Goal: Task Accomplishment & Management: Use online tool/utility

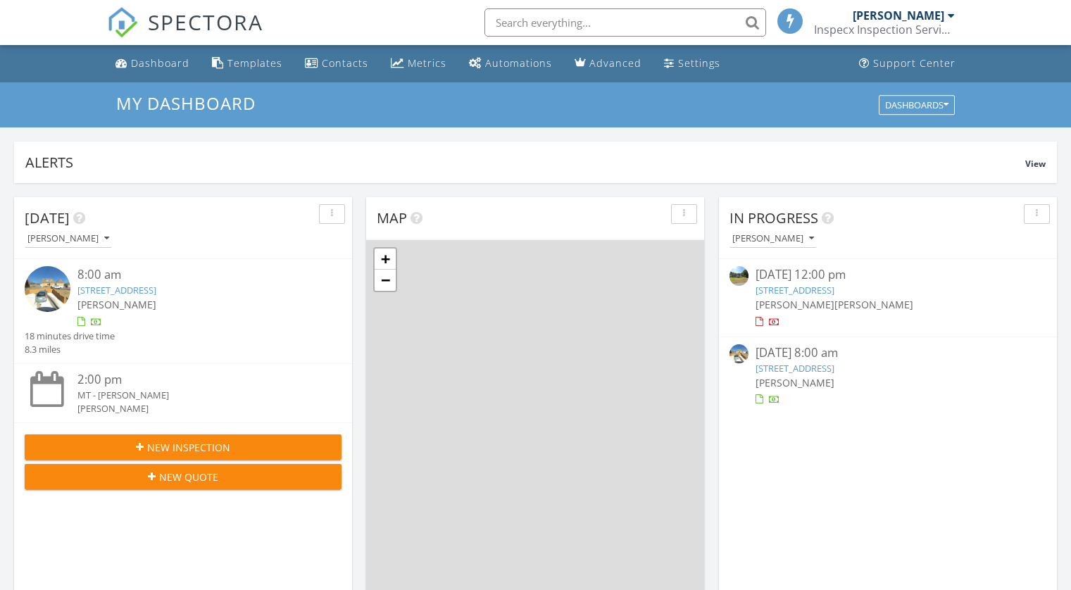
scroll to position [7, 7]
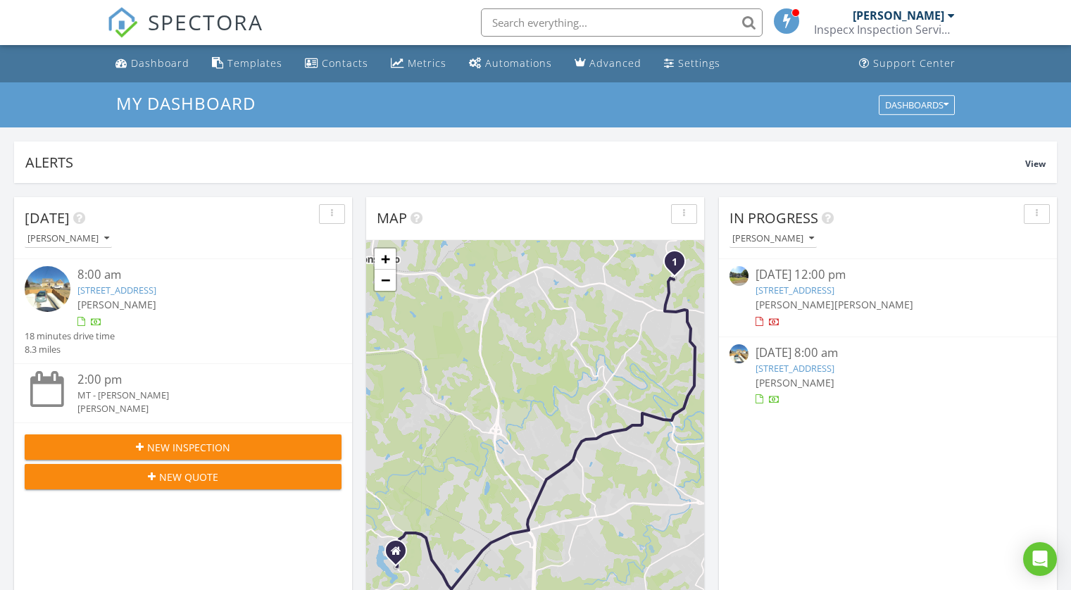
click at [835, 292] on link "[STREET_ADDRESS]" at bounding box center [795, 290] width 79 height 13
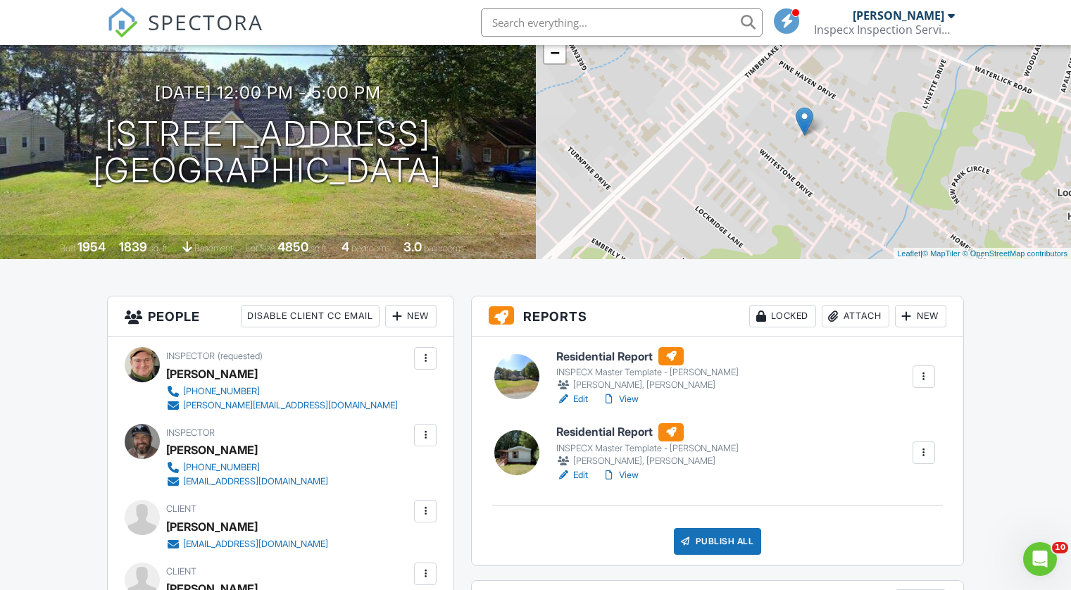
click at [927, 375] on div at bounding box center [924, 377] width 14 height 14
click at [614, 354] on h6 "Residential Report" at bounding box center [648, 356] width 182 height 18
